Goal: Task Accomplishment & Management: Manage account settings

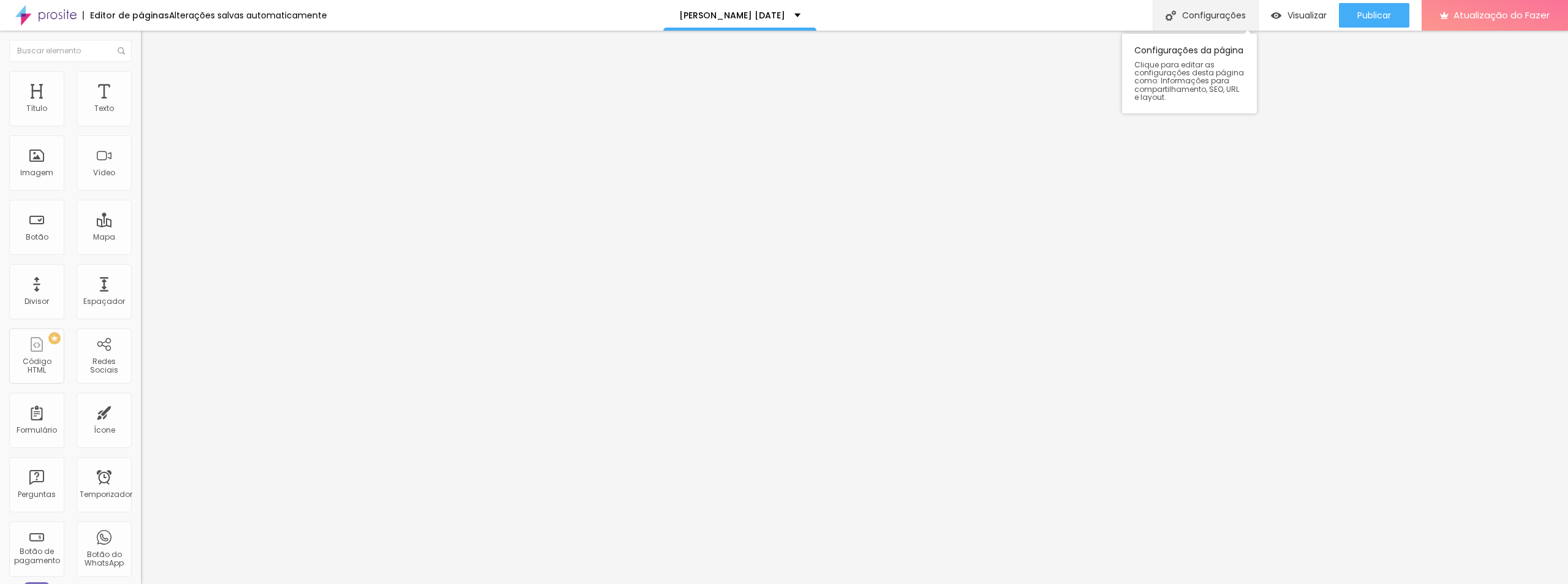
click at [1224, 18] on font "Configurações" at bounding box center [1214, 15] width 64 height 13
drag, startPoint x: 757, startPoint y: 214, endPoint x: 680, endPoint y: 215, distance: 77.0
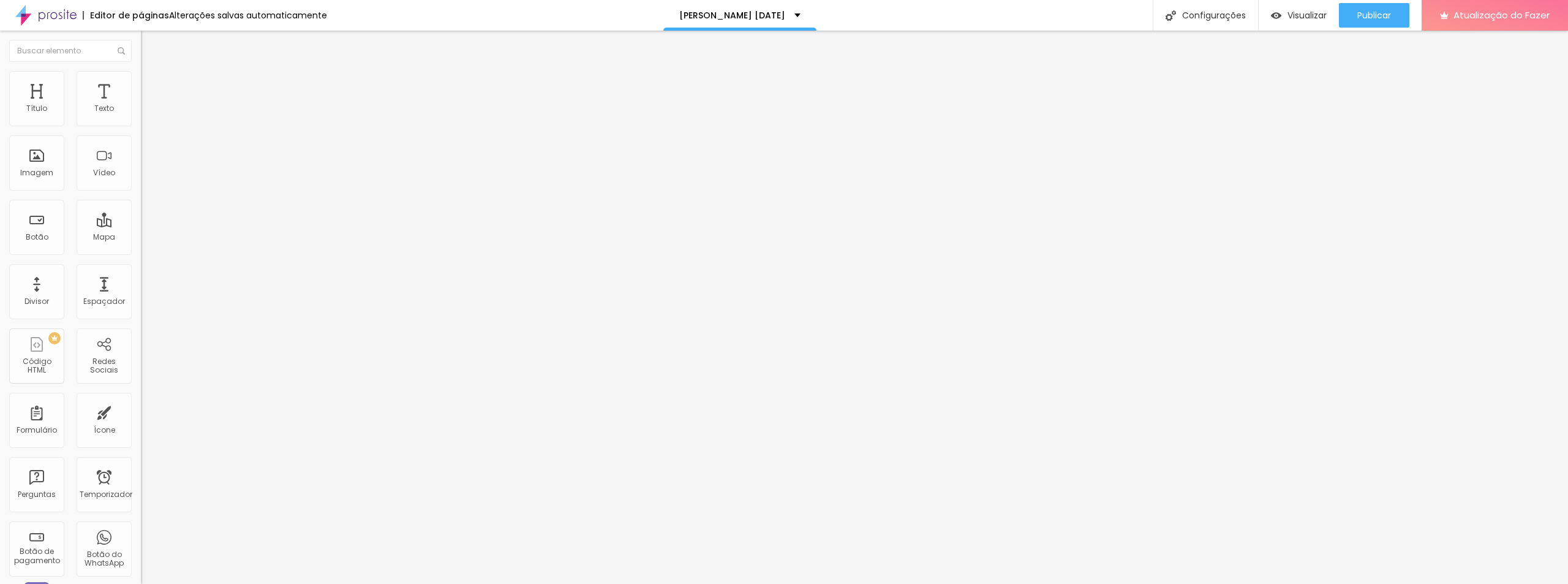
type input "/aecasamento4426"
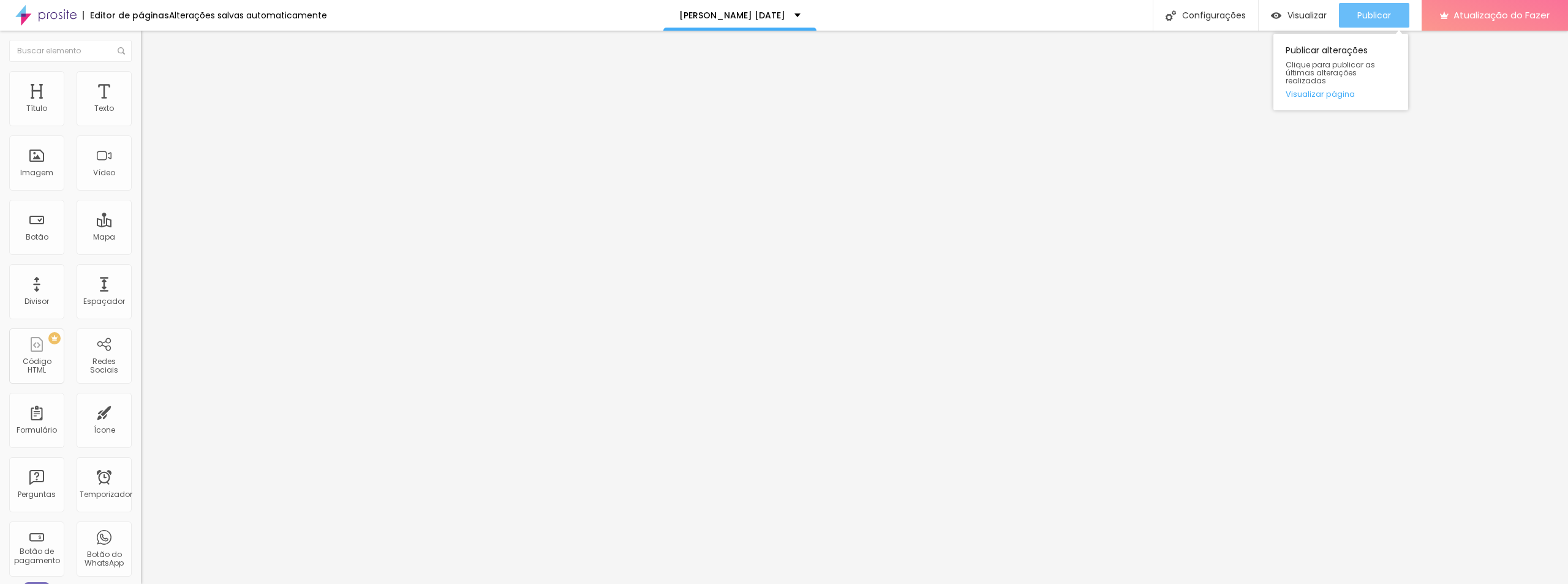
click at [1366, 23] on div "Publicar" at bounding box center [1374, 14] width 33 height 24
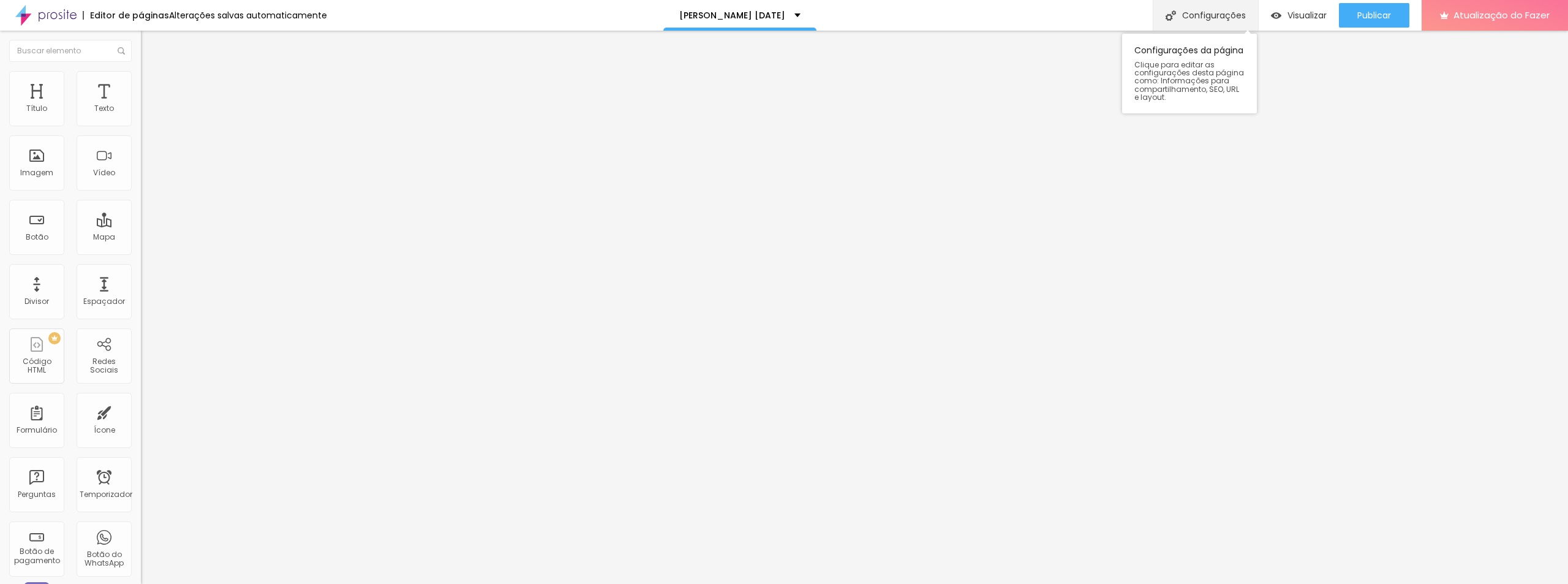
click at [1215, 24] on div "Configurações" at bounding box center [1205, 15] width 105 height 31
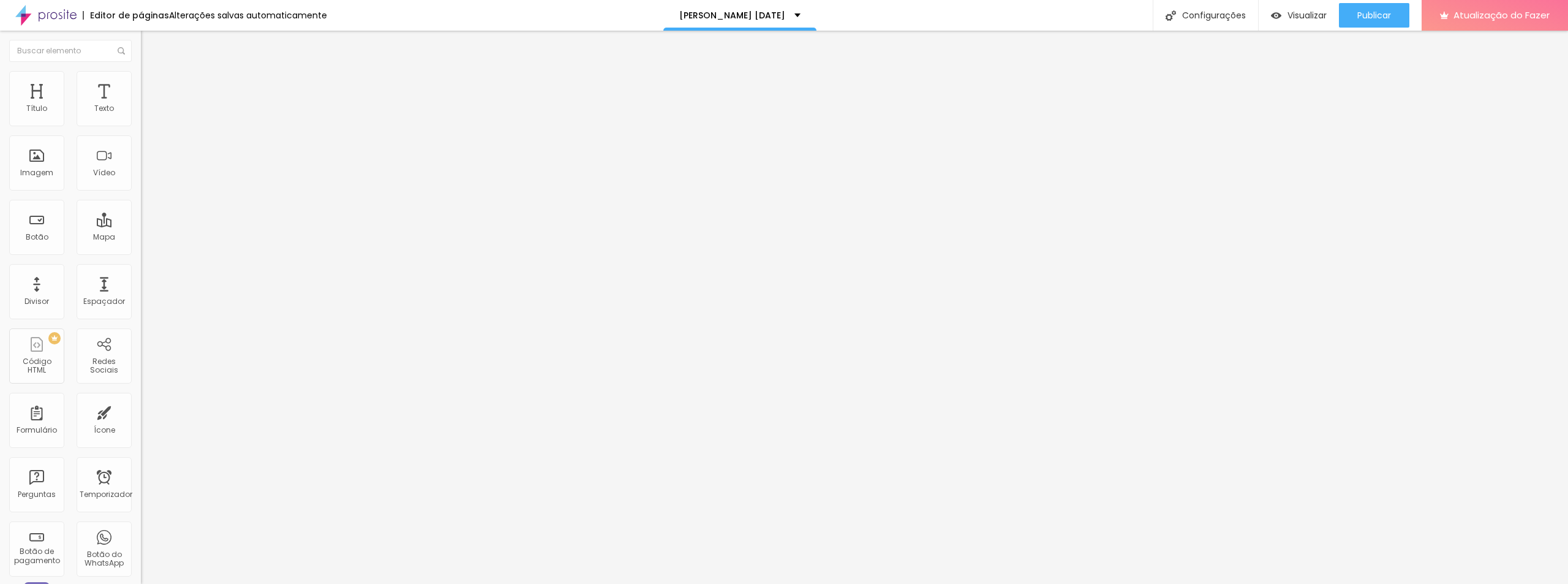
type input "/vcasamento51226"
click at [1308, 18] on font "Visualizar" at bounding box center [1308, 15] width 40 height 13
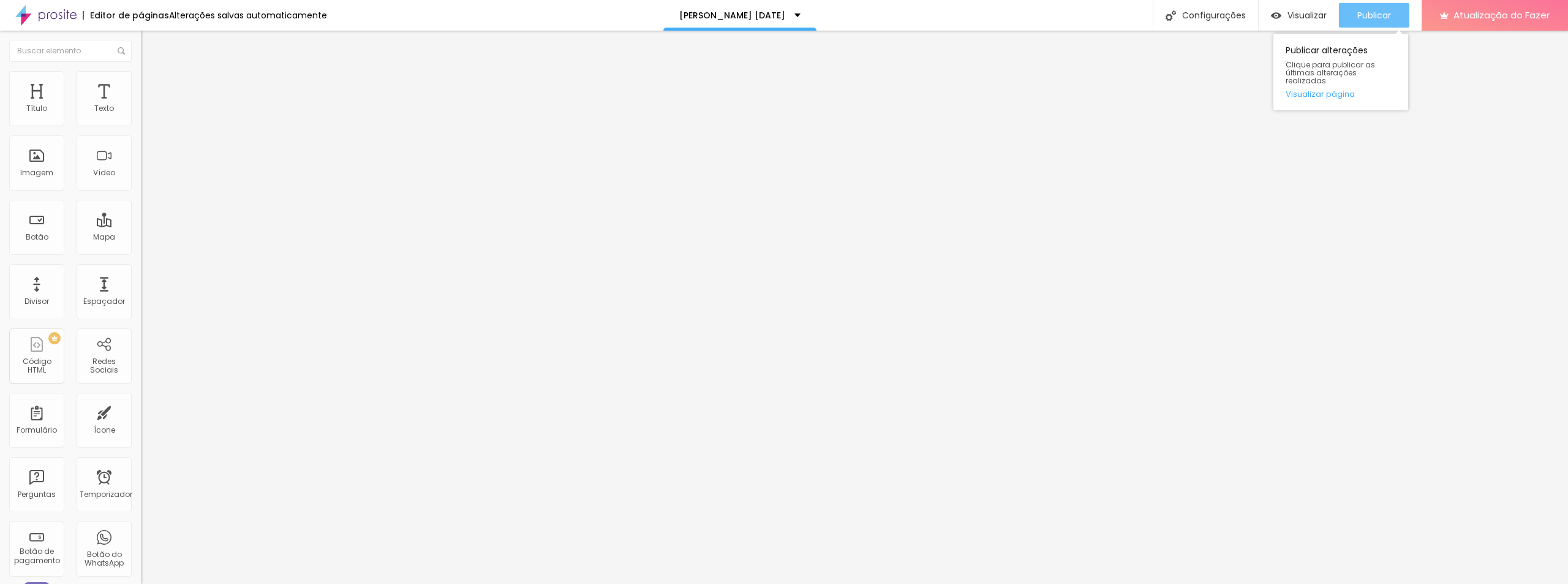
click at [1357, 13] on button "Publicar" at bounding box center [1375, 14] width 70 height 24
click at [141, 252] on input "https://memoriaemfotos.alboompro.com/albunscomrec100" at bounding box center [214, 247] width 147 height 13
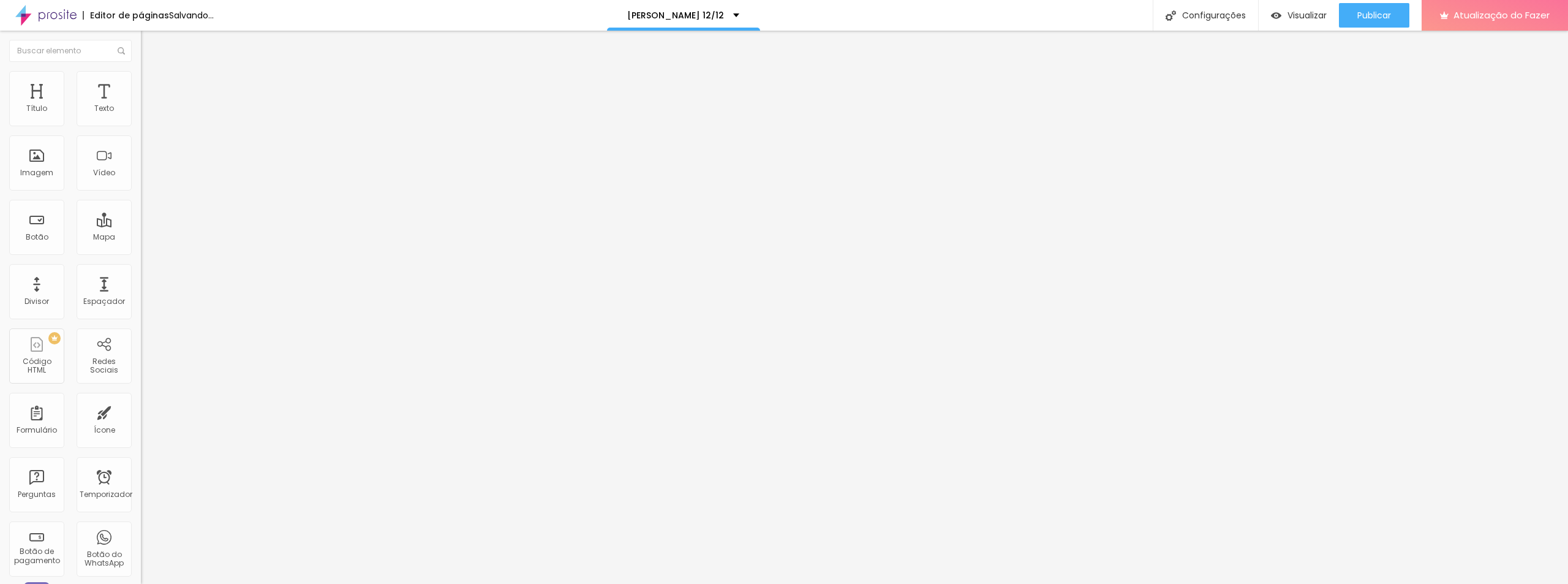
click at [141, 252] on input "https://memoriaemfotos.alboompro.com/albunscomrec100" at bounding box center [214, 247] width 147 height 13
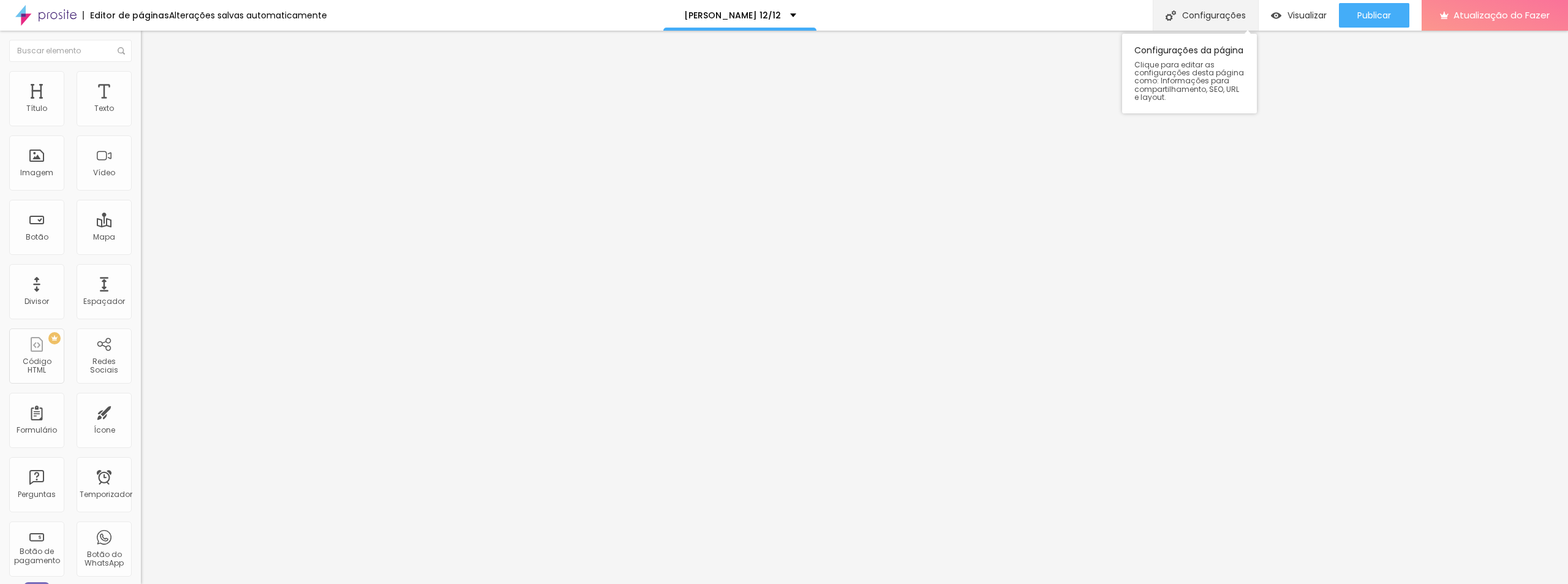
click at [1204, 11] on font "Configurações" at bounding box center [1214, 15] width 64 height 13
type input "/acasamento1212"
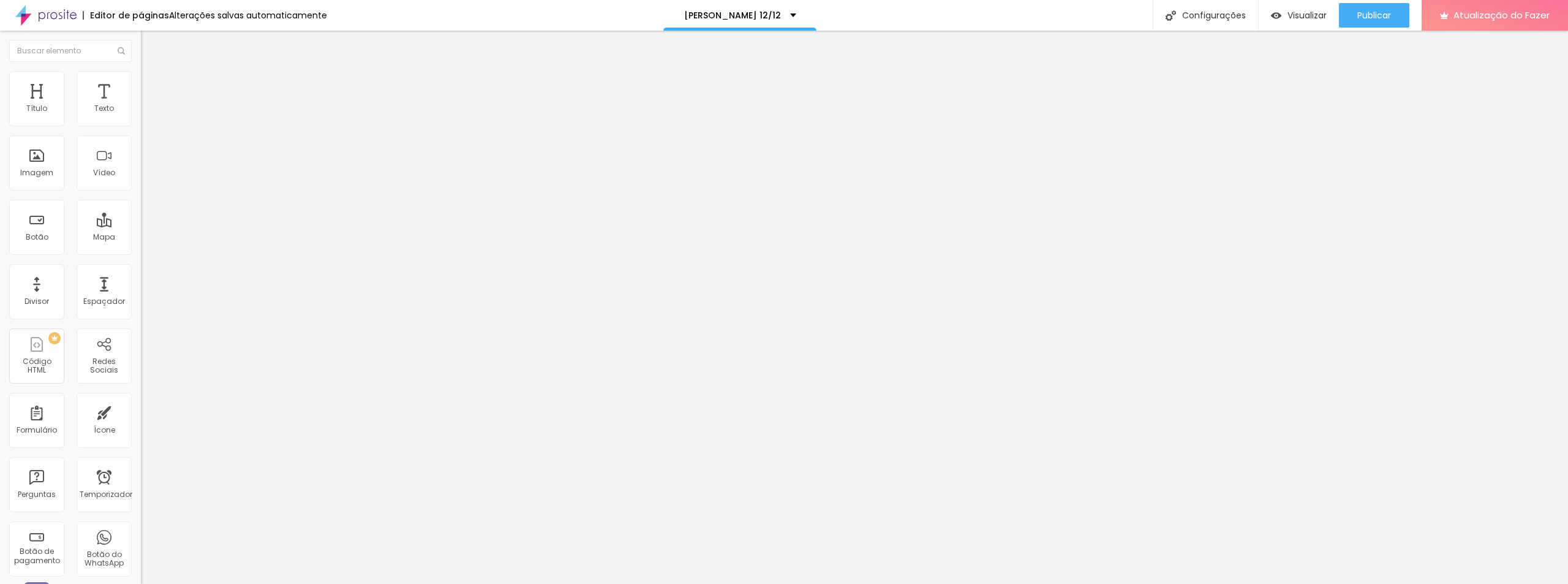
click at [1357, 14] on button "Publicar" at bounding box center [1375, 14] width 70 height 24
